Goal: Information Seeking & Learning: Find specific page/section

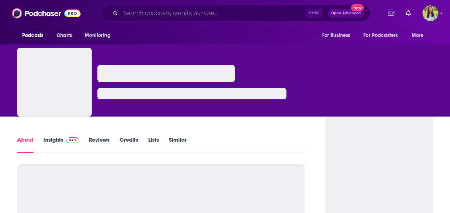
click at [172, 9] on input "Search podcasts, credits, & more..." at bounding box center [213, 13] width 185 height 11
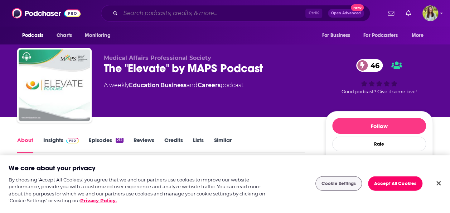
click at [185, 14] on input "Search podcasts, credits, & more..." at bounding box center [213, 13] width 185 height 11
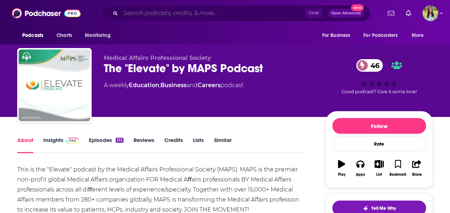
click at [185, 14] on input "Search podcasts, credits, & more..." at bounding box center [213, 13] width 185 height 11
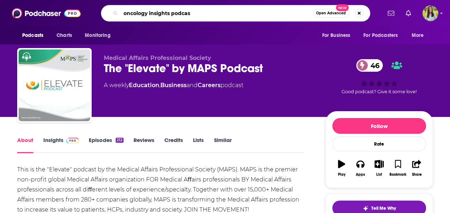
type input "oncology insights podcast"
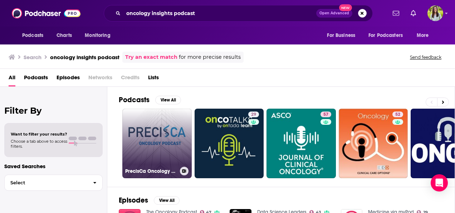
click at [144, 126] on link "PrecisCa Oncology Podcast : Precision Cancer Insights" at bounding box center [156, 142] width 69 height 69
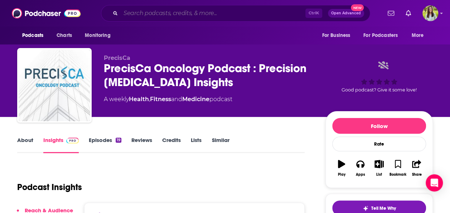
click at [190, 15] on input "Search podcasts, credits, & more..." at bounding box center [213, 13] width 185 height 11
paste input "oncology"
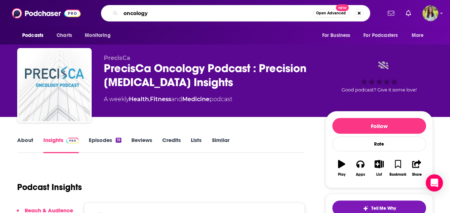
type input "oncology"
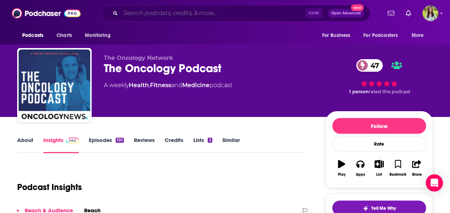
click at [206, 14] on input "Search podcasts, credits, & more..." at bounding box center [213, 13] width 185 height 11
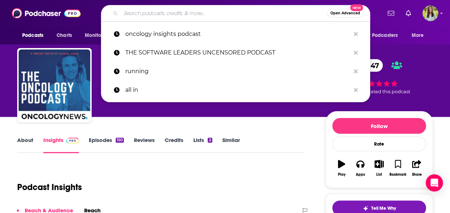
paste input "wisenitix"
type input "wisenitix"
